Goal: Information Seeking & Learning: Compare options

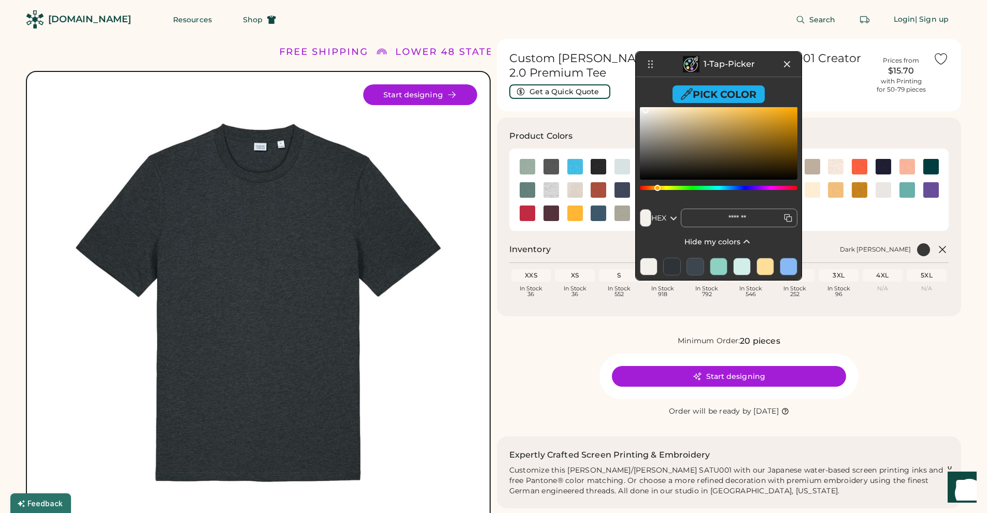
click at [786, 64] on icon at bounding box center [786, 64] width 5 height 5
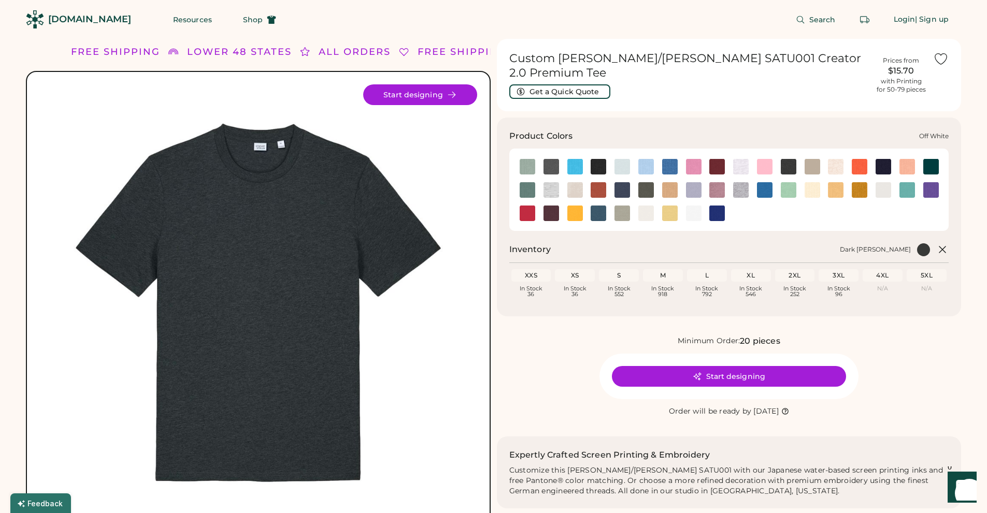
click at [883, 182] on img at bounding box center [883, 190] width 16 height 16
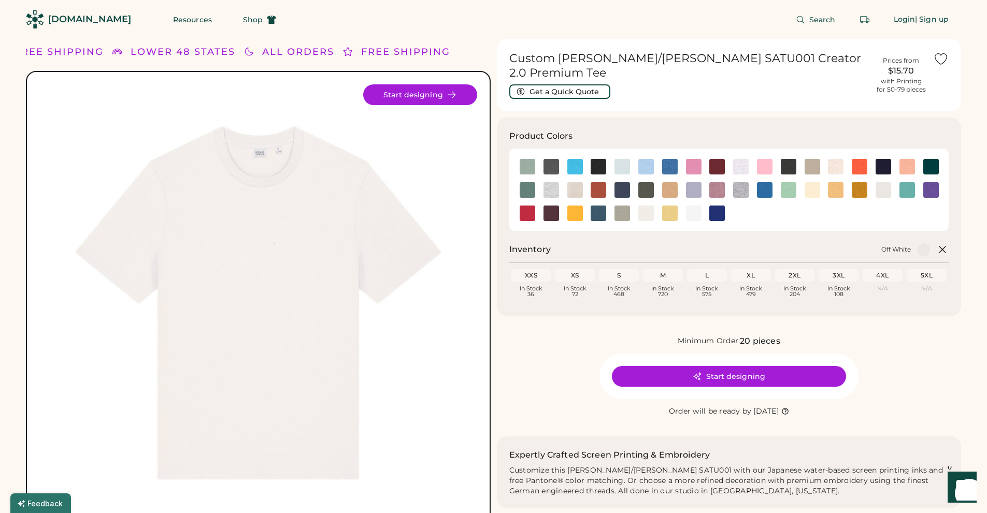
click at [941, 247] on icon at bounding box center [942, 250] width 6 height 6
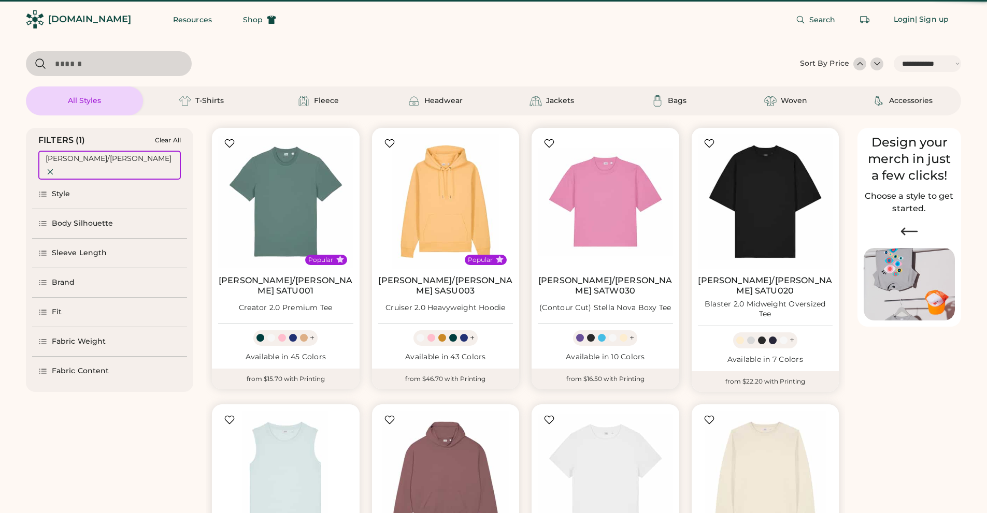
select select "*****"
select select "*"
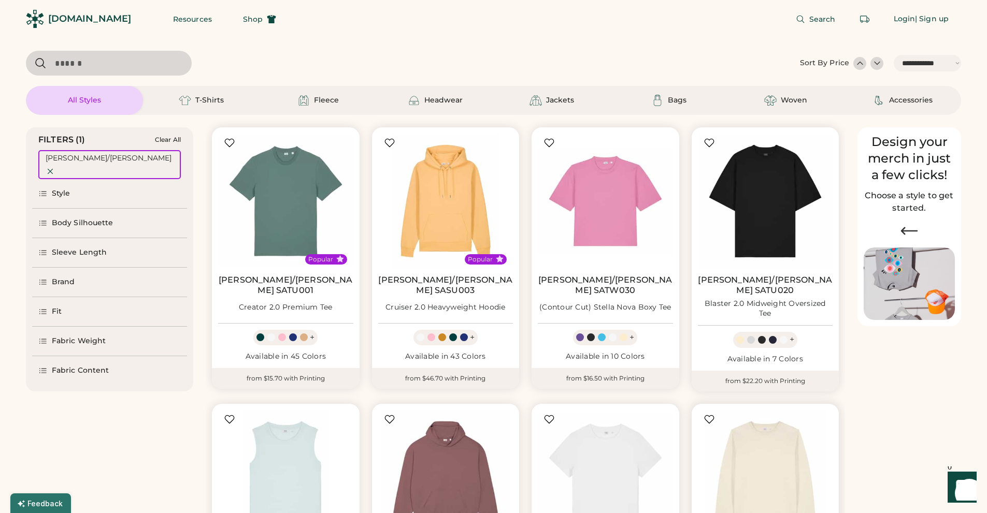
scroll to position [104, 0]
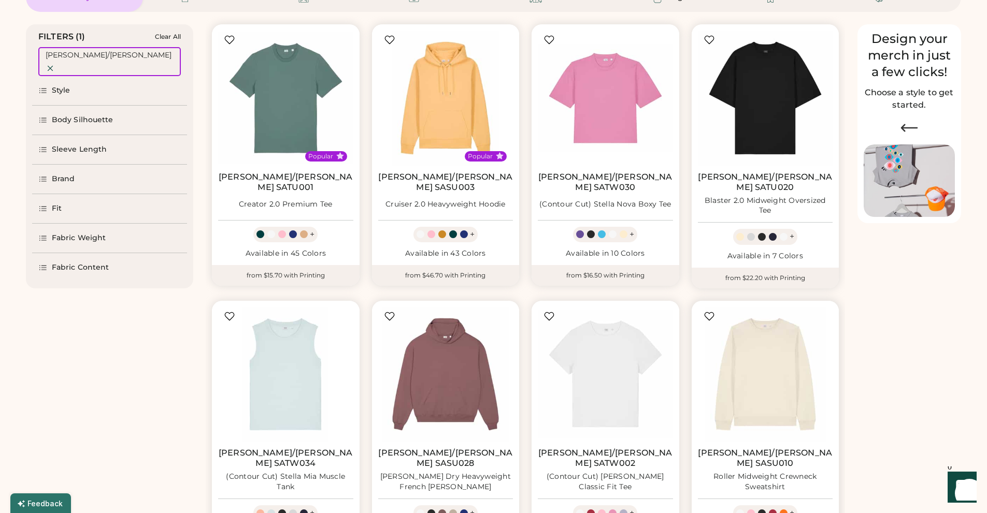
select select "*****"
select select "*"
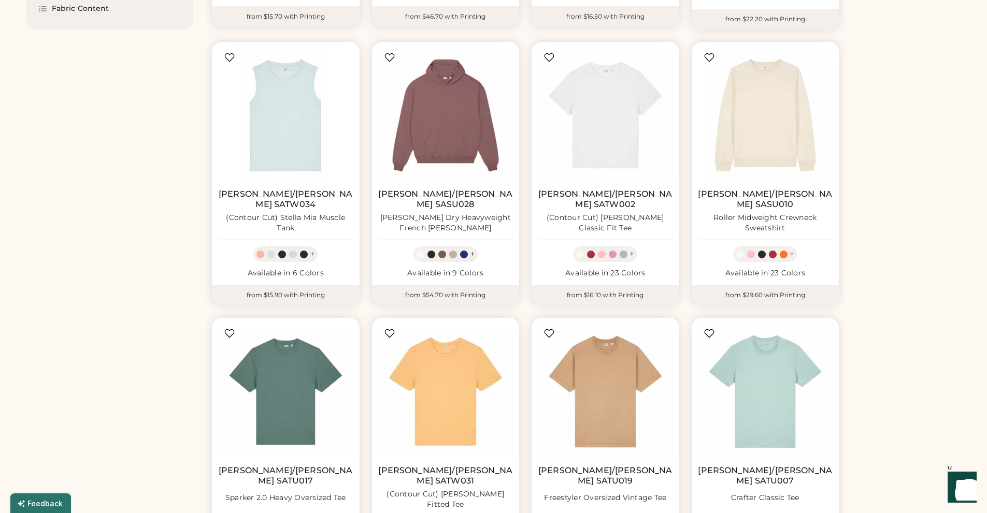
scroll to position [518, 0]
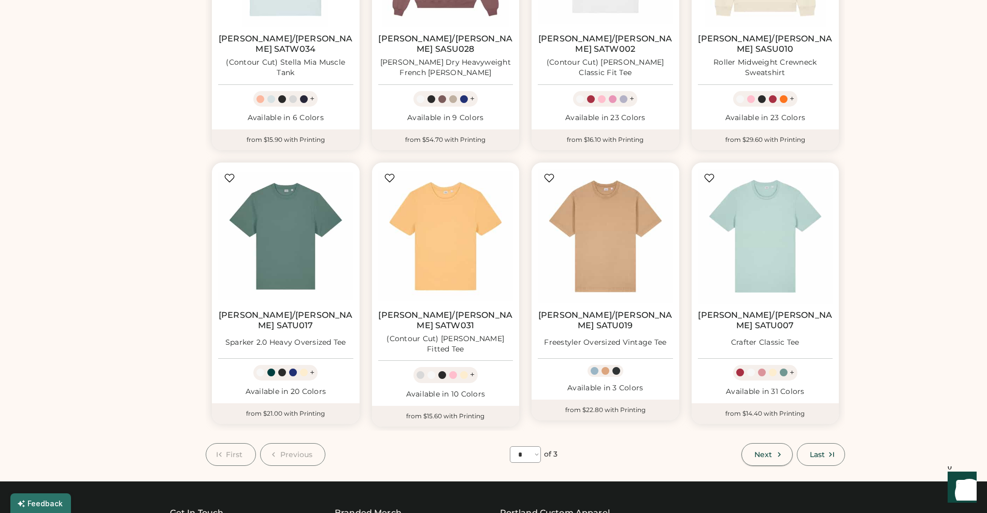
click at [776, 450] on icon at bounding box center [778, 454] width 9 height 9
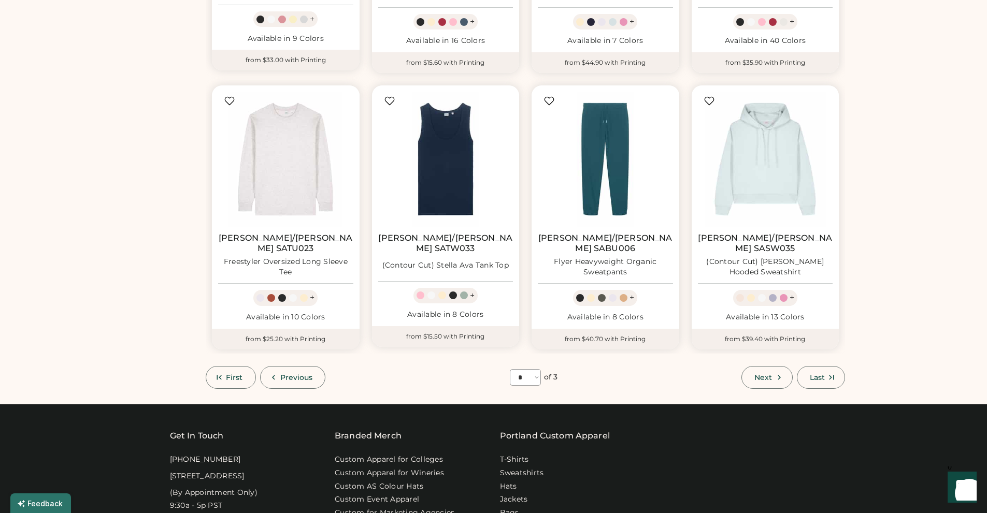
scroll to position [615, 0]
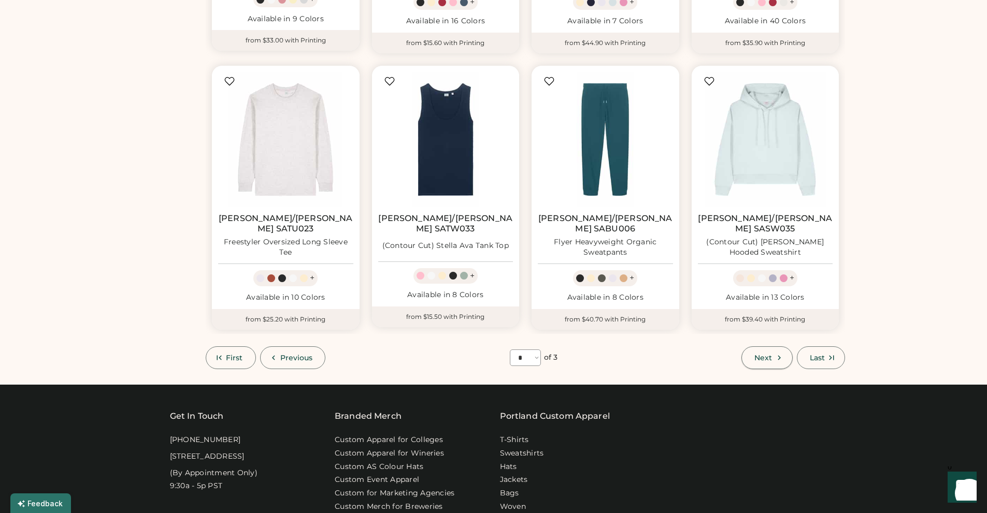
click at [776, 353] on icon at bounding box center [778, 357] width 9 height 9
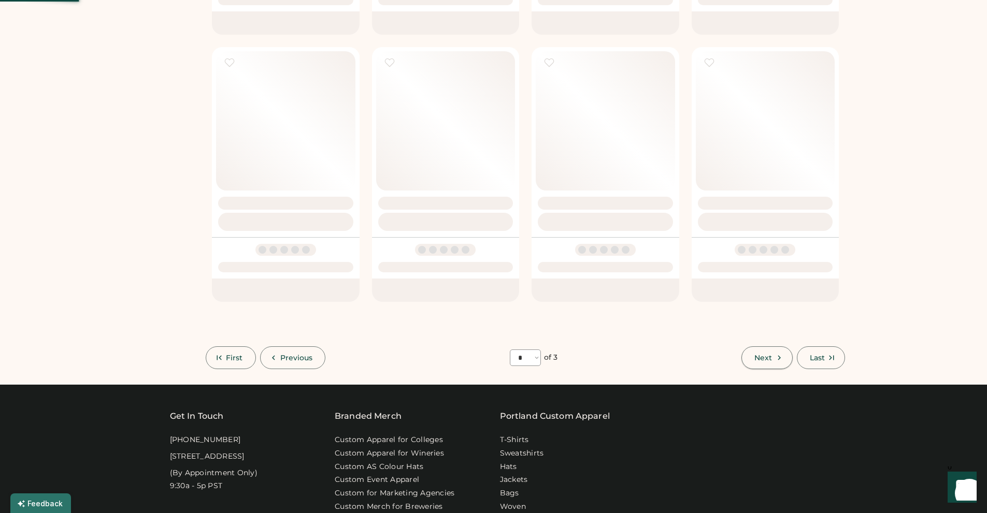
select select "*"
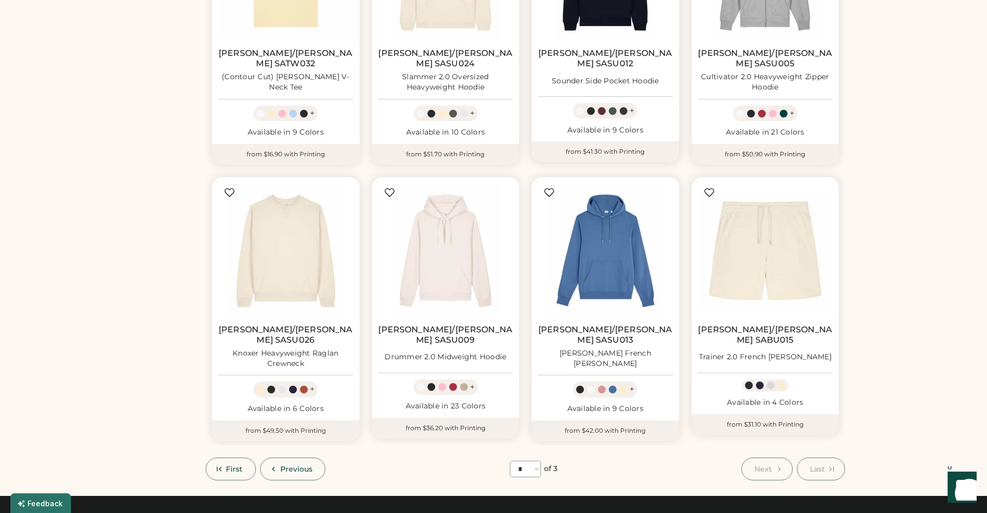
scroll to position [511, 0]
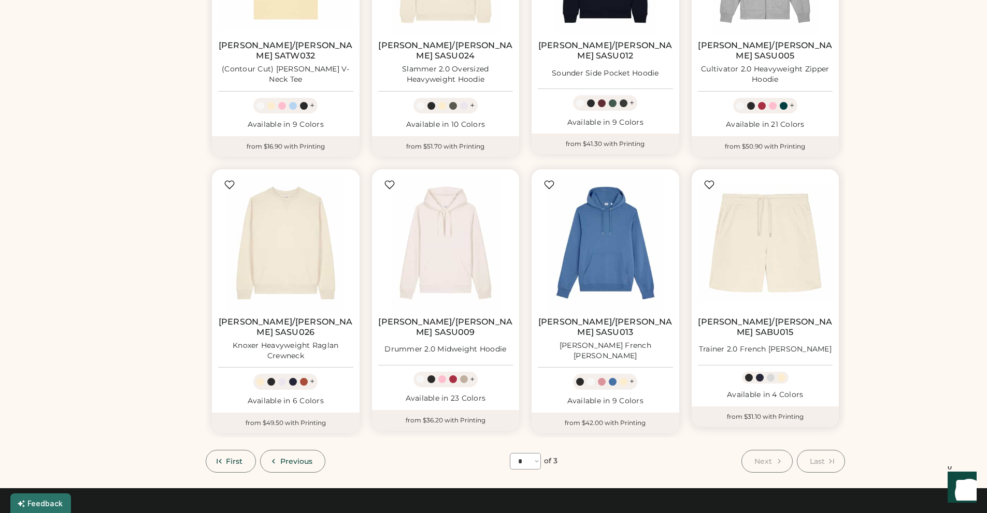
click at [763, 317] on link "Stanley/Stella SABU015" at bounding box center [765, 327] width 135 height 21
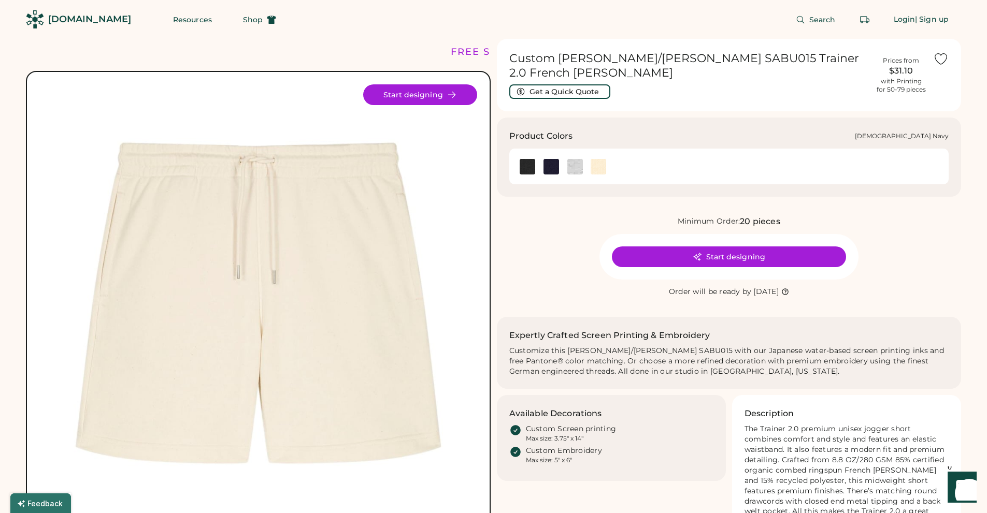
click at [551, 159] on img at bounding box center [551, 167] width 16 height 16
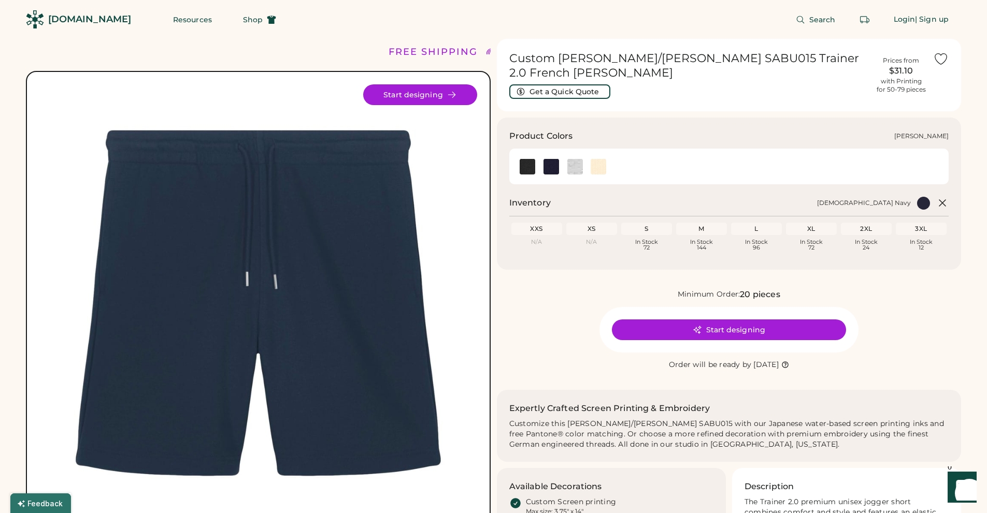
click at [574, 159] on img at bounding box center [575, 167] width 16 height 16
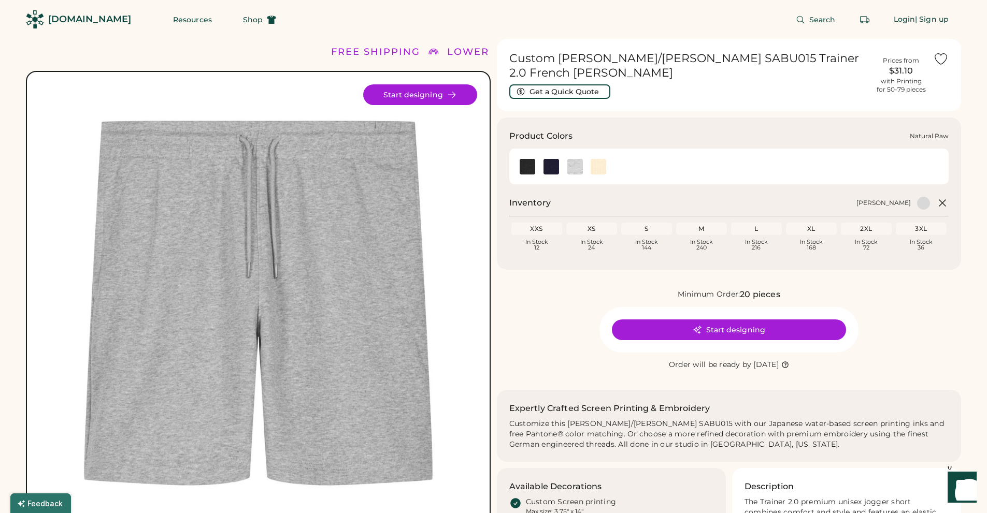
click at [596, 159] on img at bounding box center [598, 167] width 16 height 16
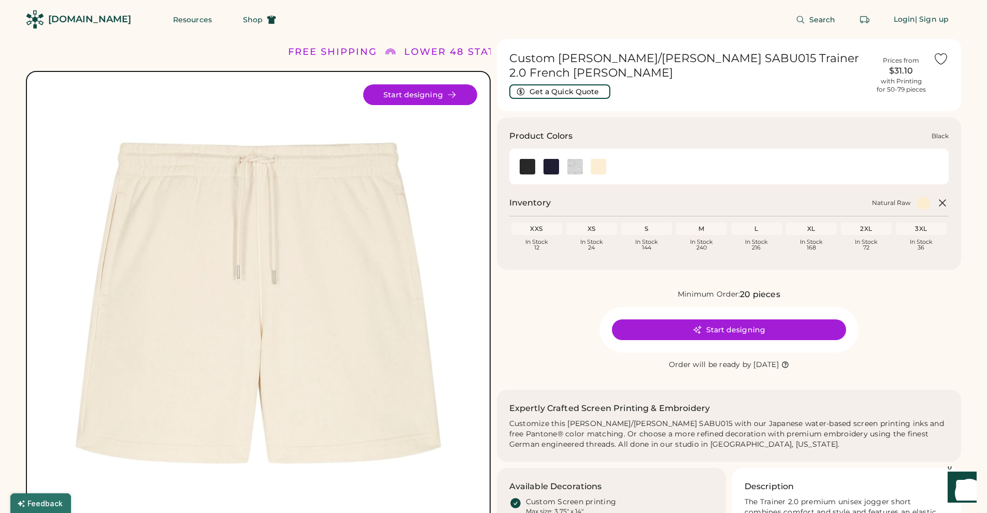
click at [528, 159] on img at bounding box center [527, 167] width 16 height 16
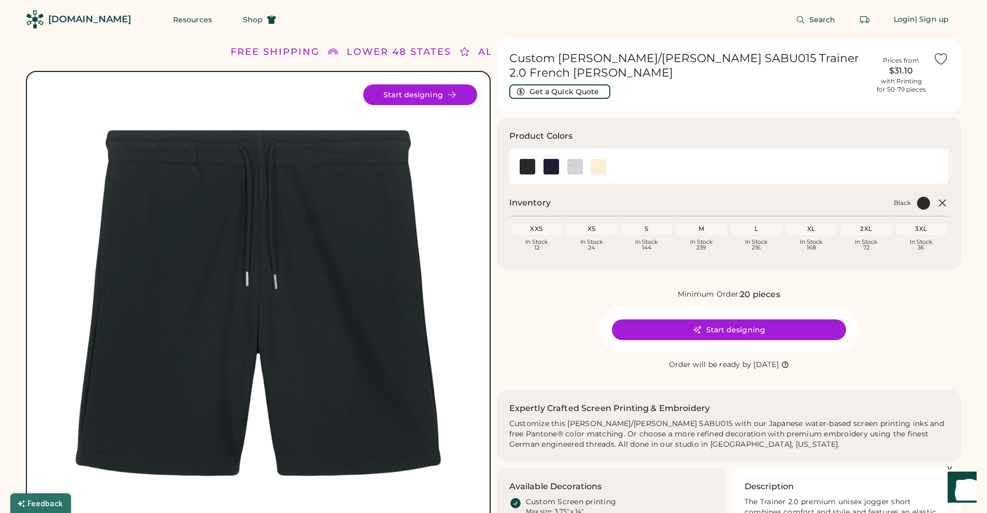
click at [943, 197] on icon at bounding box center [942, 203] width 12 height 12
